Goal: Task Accomplishment & Management: Use online tool/utility

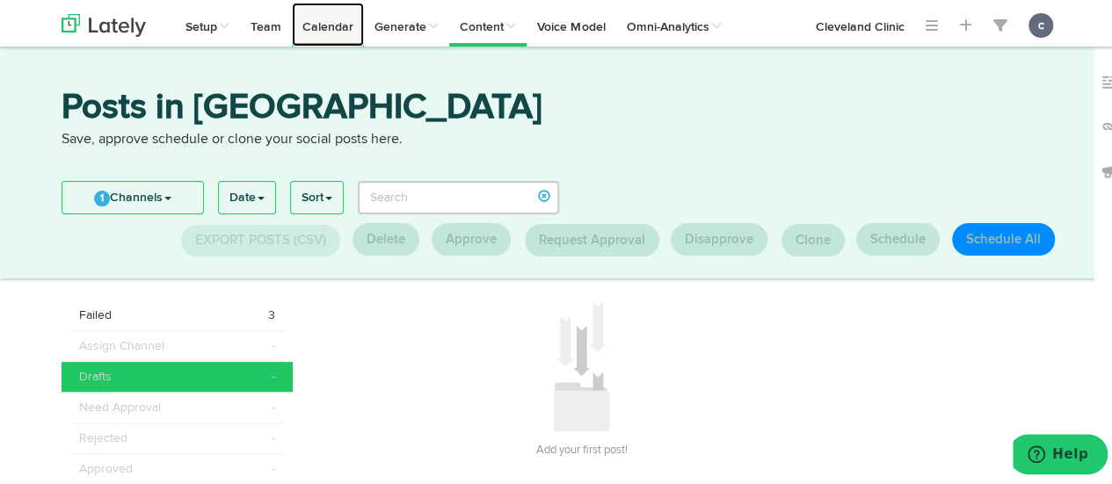
click at [338, 24] on link "Calendar" at bounding box center [328, 22] width 72 height 44
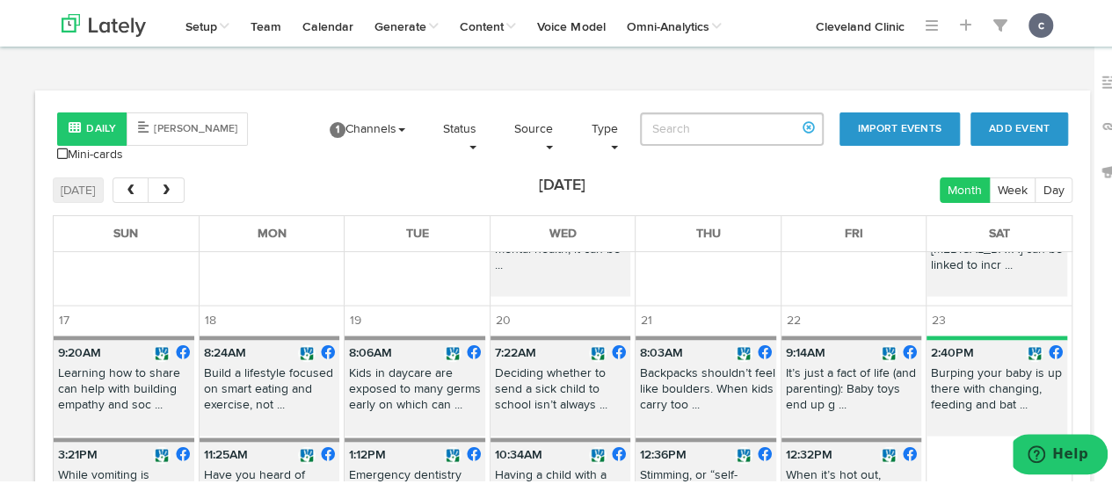
scroll to position [1686, 0]
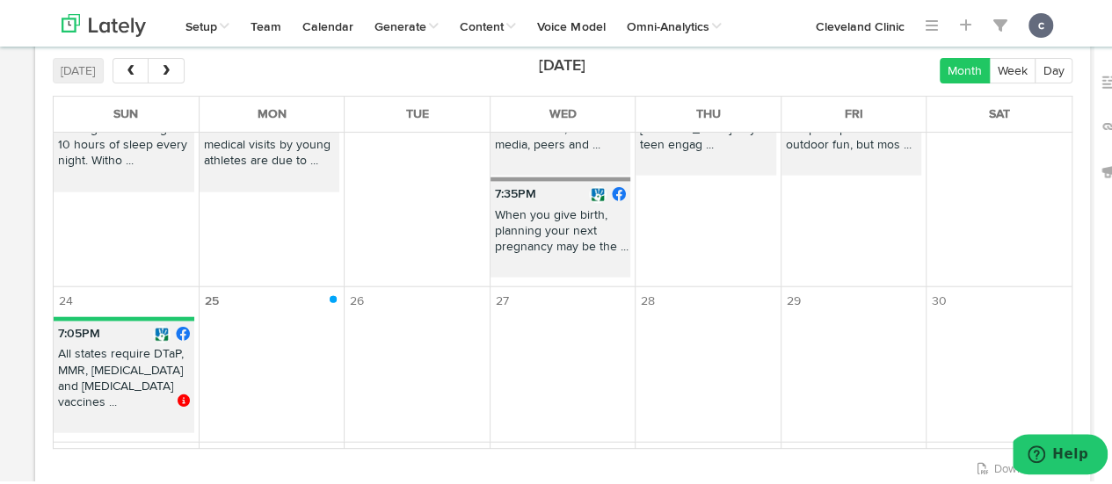
scroll to position [2130, 0]
click at [181, 393] on span at bounding box center [186, 399] width 17 height 12
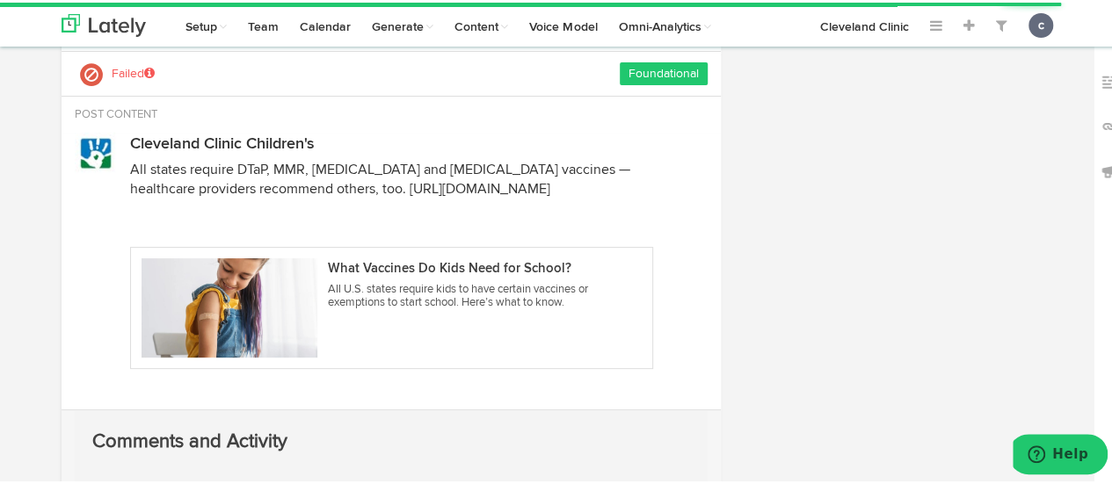
radio input "true"
select select "7"
select select "05"
select select "PM"
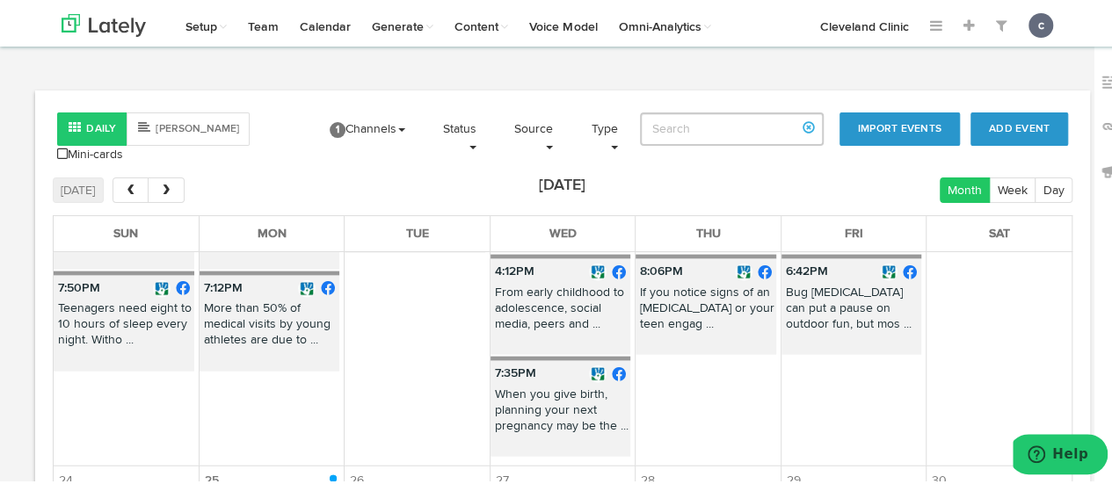
scroll to position [2174, 0]
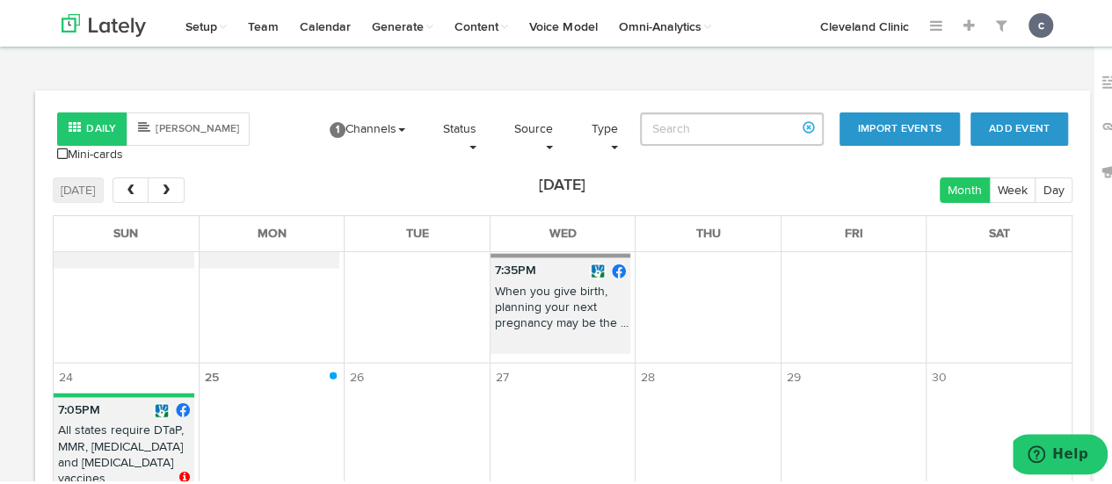
click at [181, 468] on span at bounding box center [186, 474] width 15 height 12
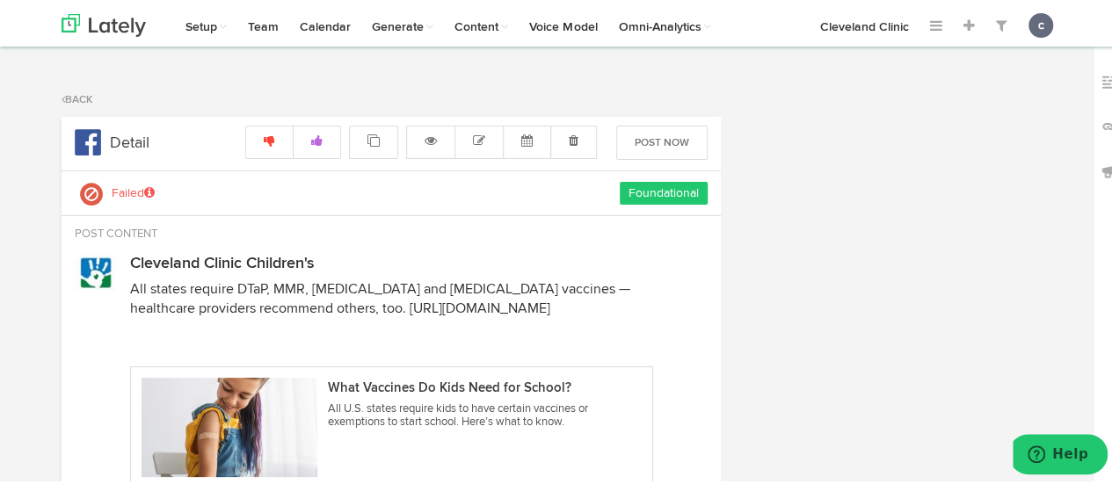
select select "7"
select select "05"
select select "PM"
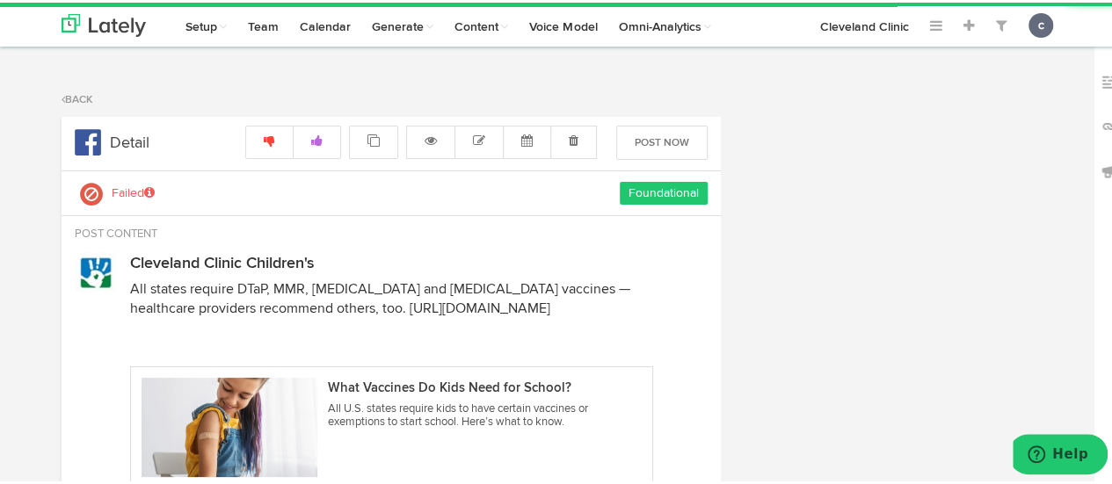
radio input "true"
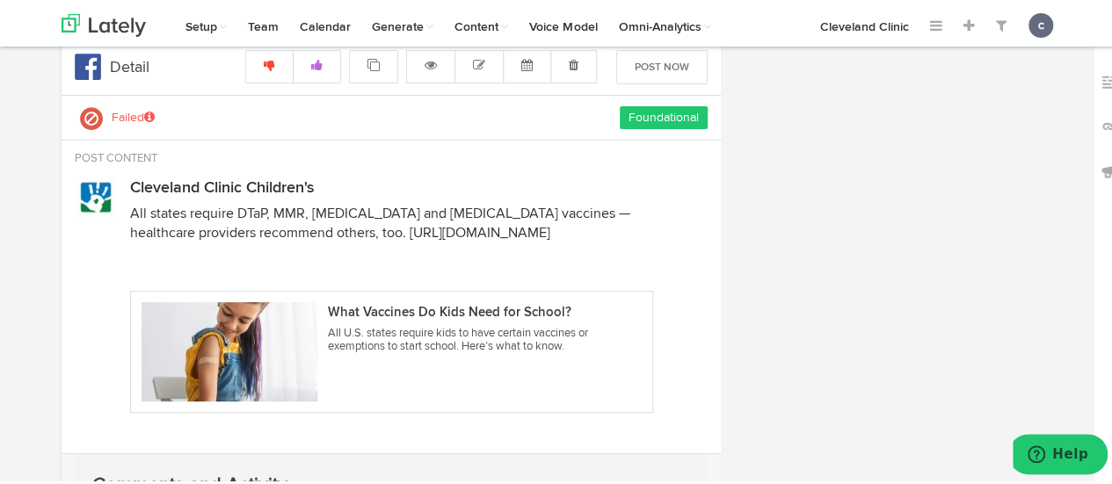
scroll to position [1, 0]
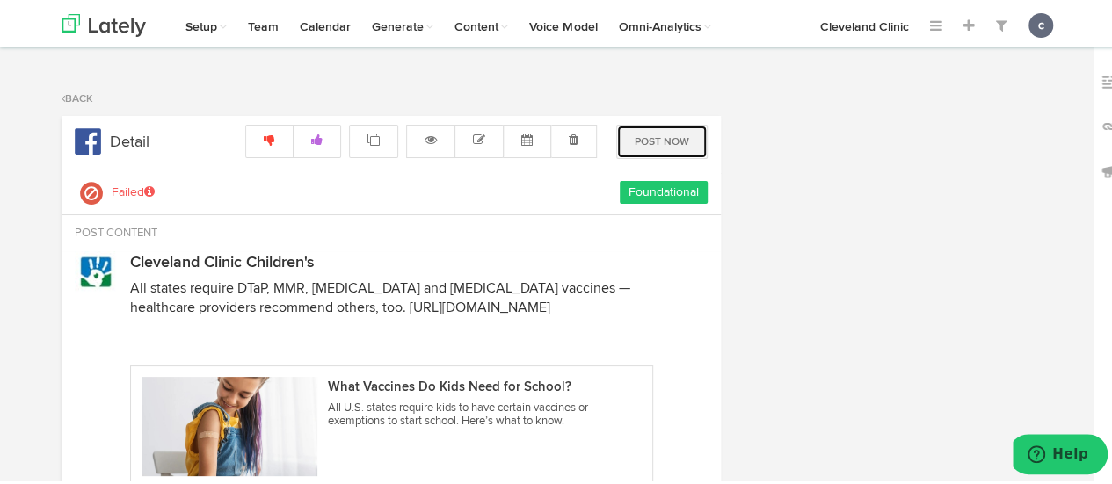
click at [654, 144] on button "Post Now" at bounding box center [661, 139] width 91 height 34
